Goal: Find specific page/section: Find specific page/section

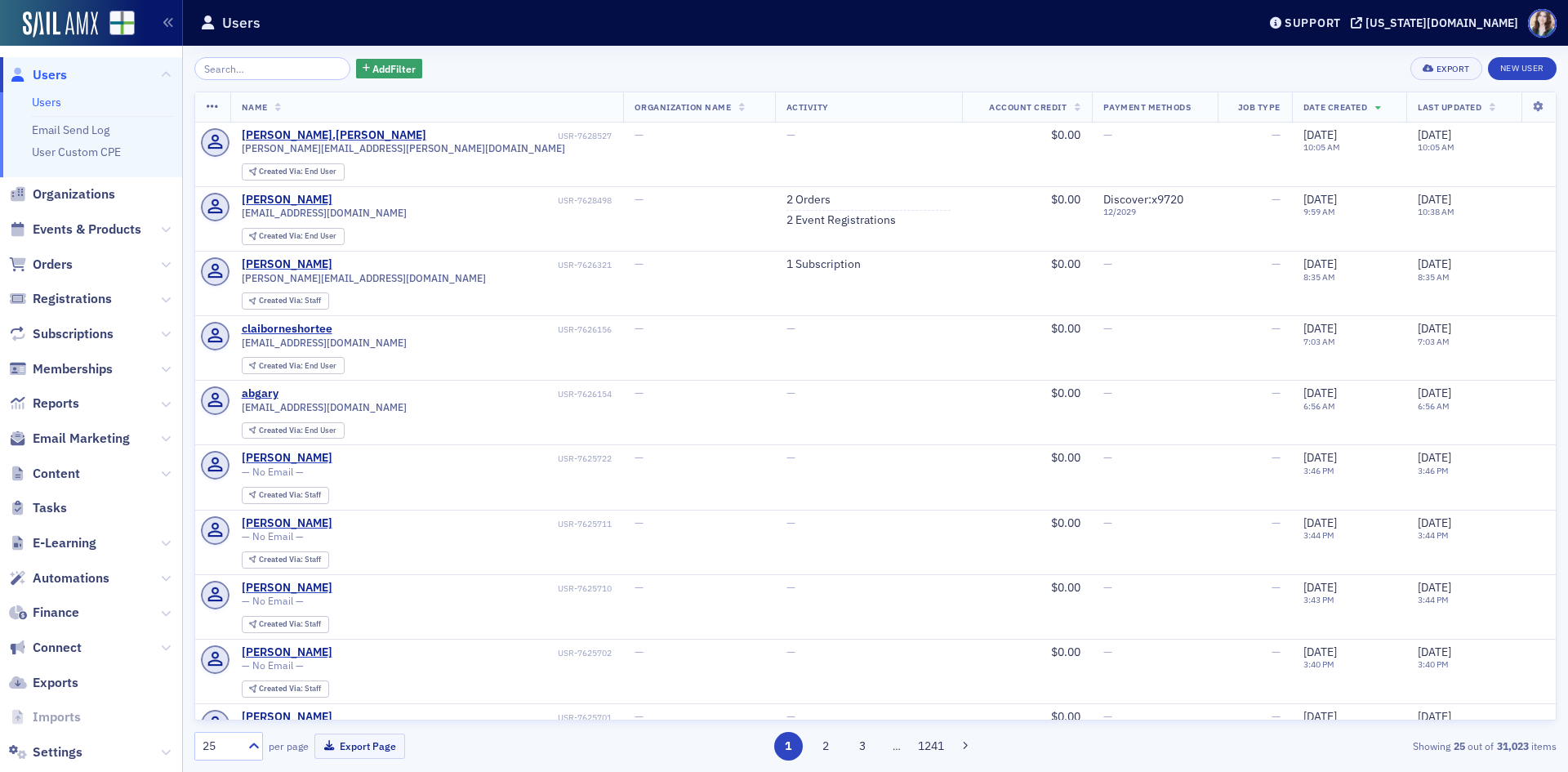
click at [471, 75] on div "Add Filter Export New User" at bounding box center [876, 68] width 1363 height 22
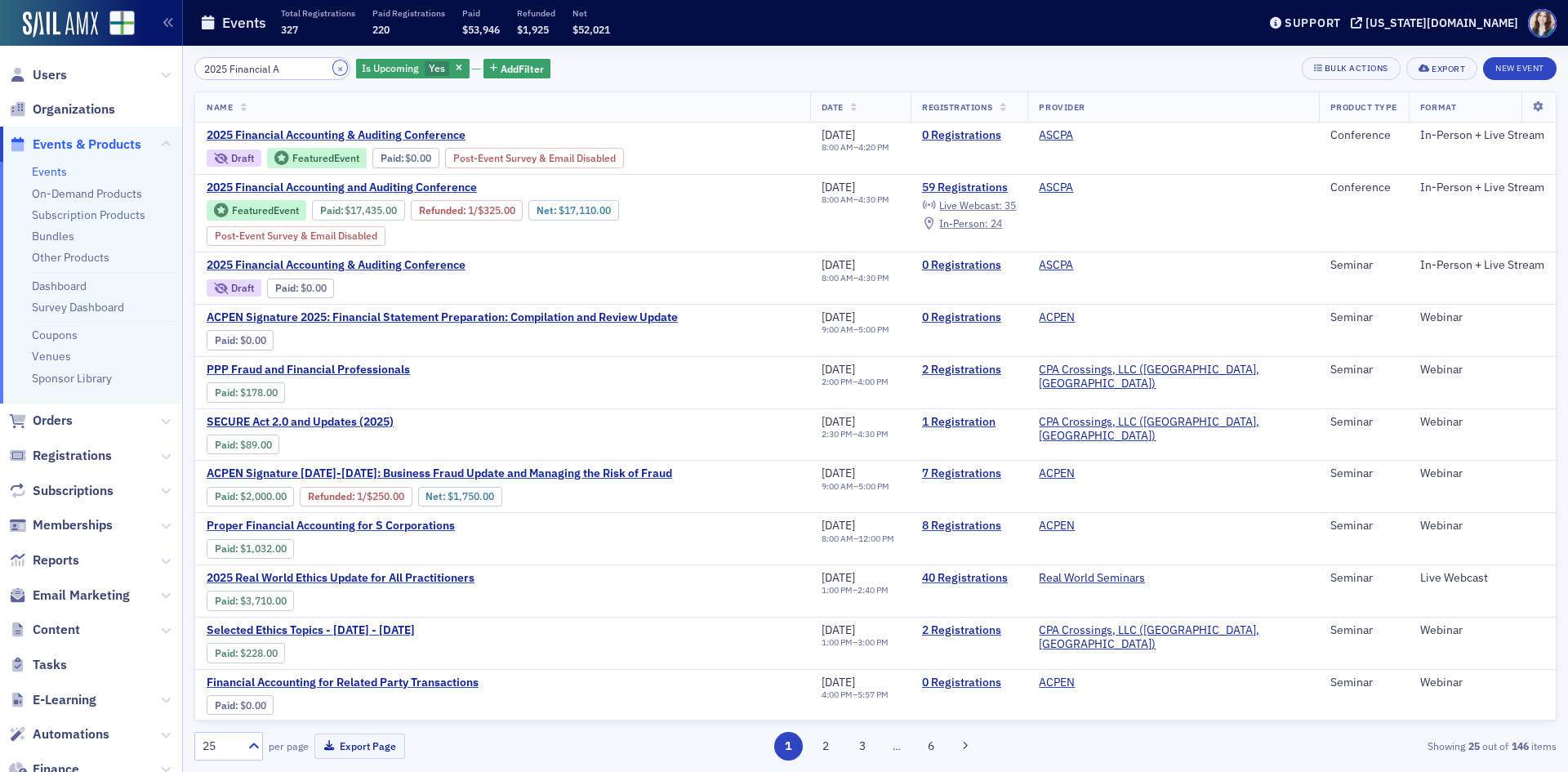
click at [333, 68] on button "×" at bounding box center [340, 67] width 15 height 15
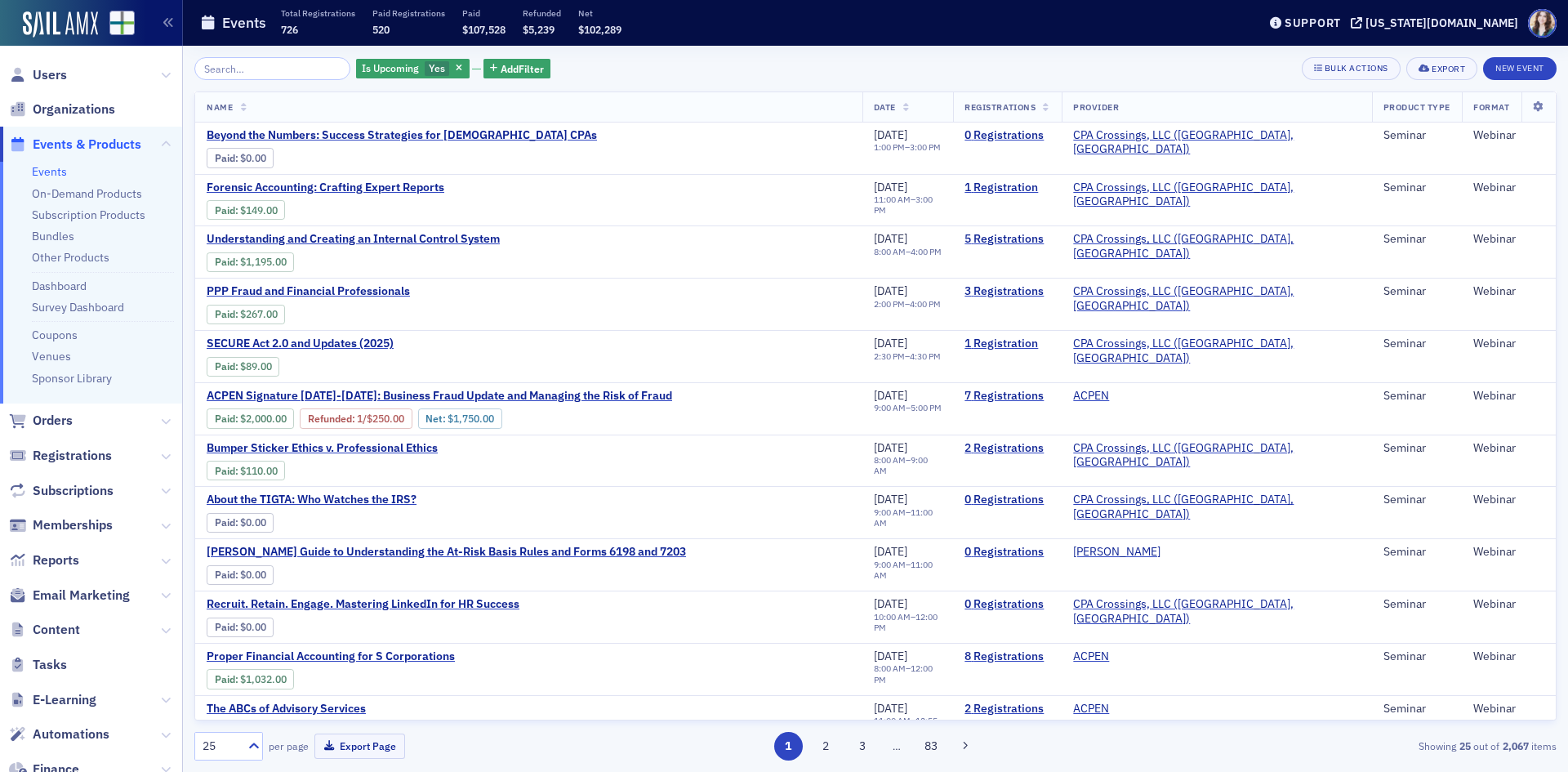
click at [624, 73] on div "Is Upcoming Yes Add Filter Bulk Actions Export New Event" at bounding box center [876, 68] width 1363 height 22
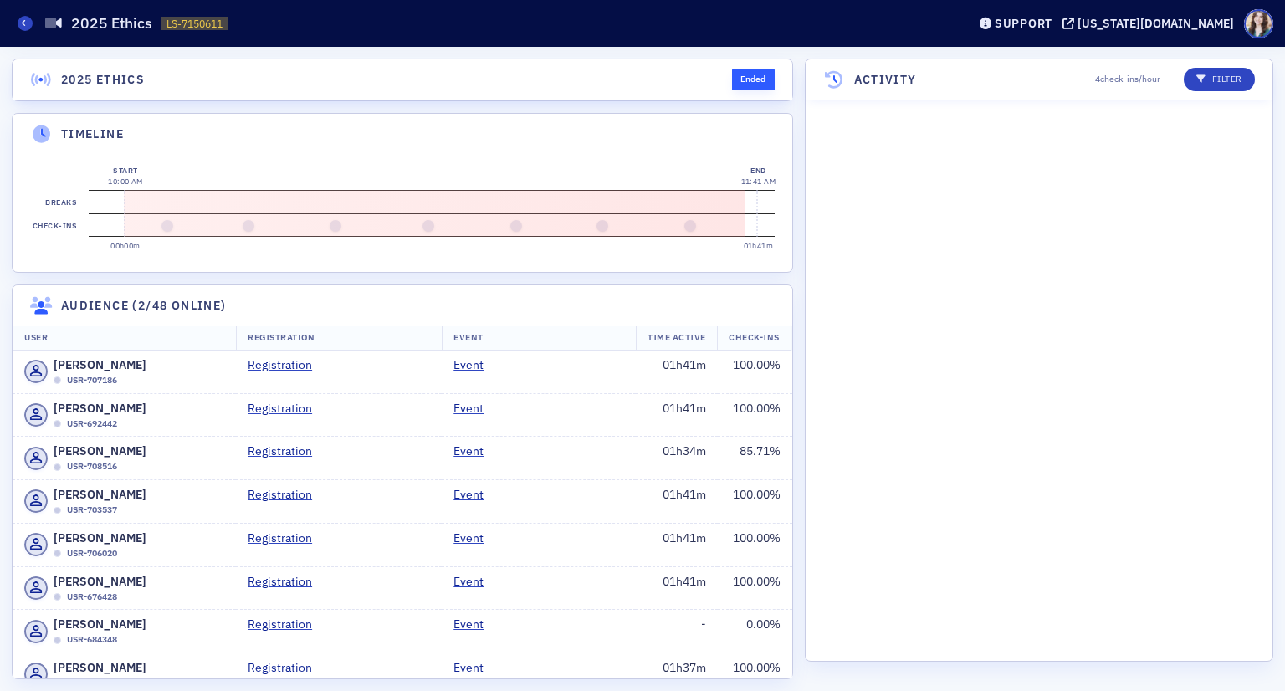
scroll to position [10051, 0]
